Goal: Information Seeking & Learning: Learn about a topic

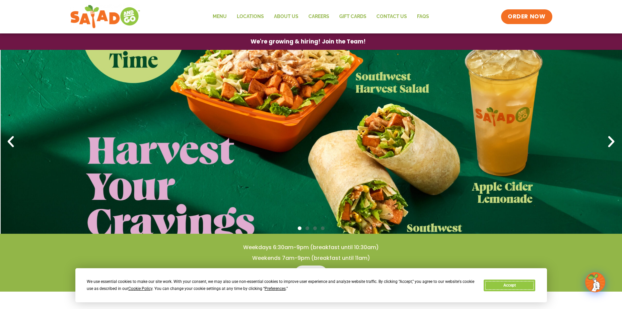
click at [526, 288] on button "Accept" at bounding box center [510, 286] width 52 height 12
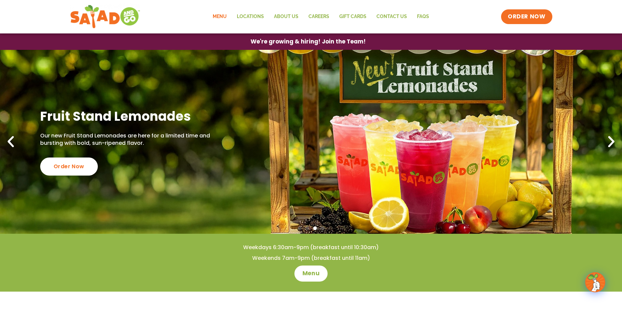
click at [226, 17] on link "Menu" at bounding box center [220, 16] width 24 height 15
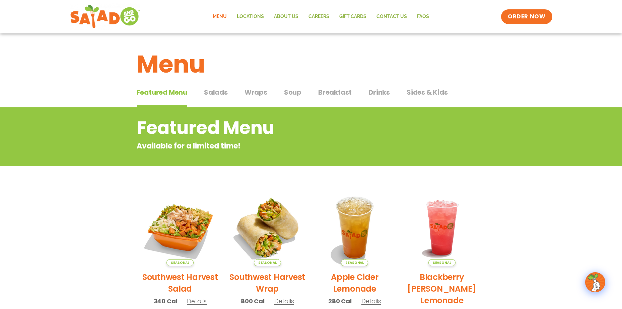
click at [338, 94] on span "Breakfast" at bounding box center [334, 92] width 33 height 10
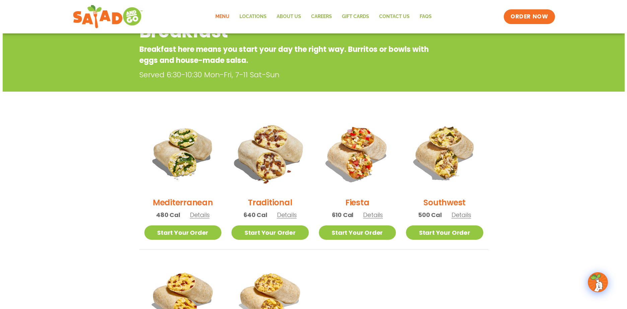
scroll to position [89, 0]
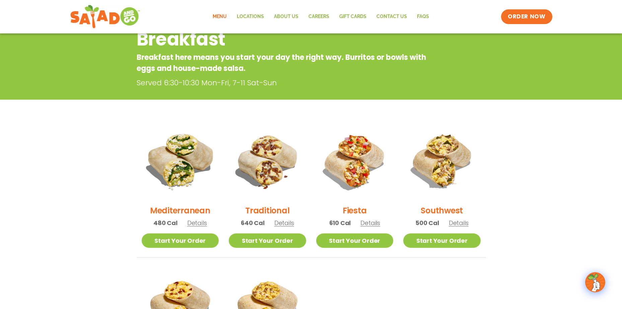
click at [182, 171] on img at bounding box center [180, 161] width 91 height 91
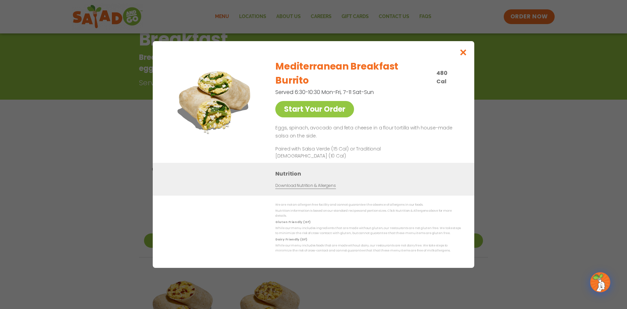
click at [196, 94] on img at bounding box center [215, 102] width 94 height 94
click at [465, 49] on icon "Close modal" at bounding box center [463, 52] width 8 height 7
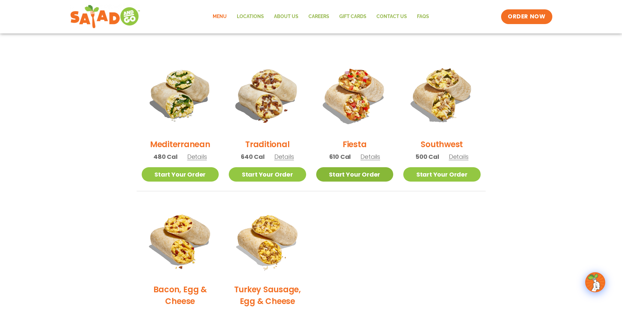
scroll to position [176, 0]
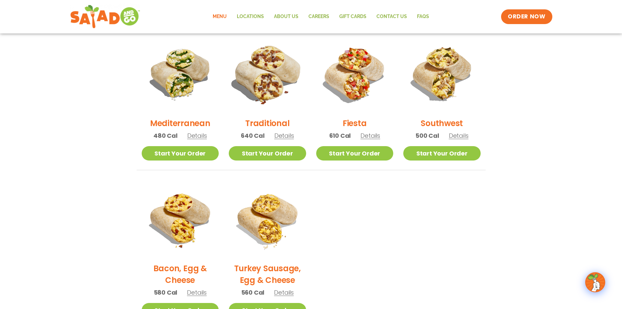
click at [264, 91] on img at bounding box center [267, 73] width 91 height 91
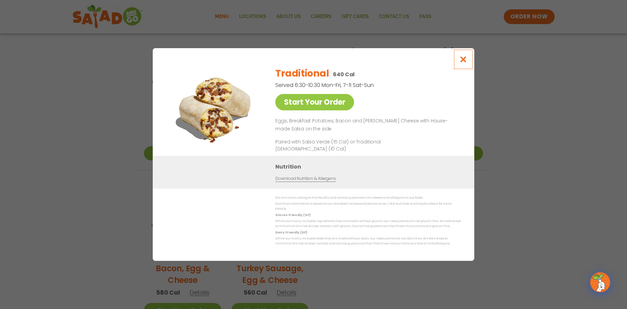
click at [462, 56] on icon "Close modal" at bounding box center [463, 59] width 8 height 7
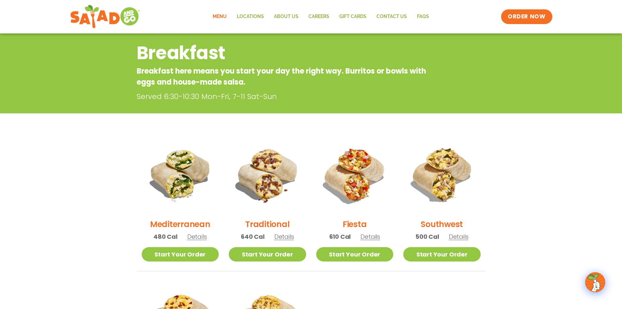
scroll to position [76, 0]
